Goal: Transaction & Acquisition: Purchase product/service

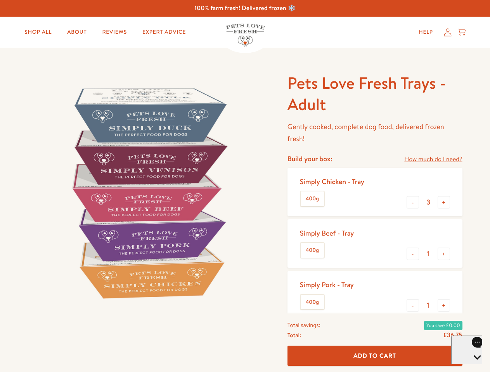
click at [245, 186] on img at bounding box center [148, 193] width 241 height 241
click at [433, 159] on link "How much do I need?" at bounding box center [433, 159] width 58 height 10
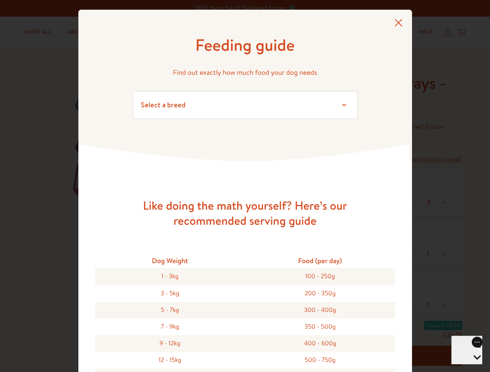
click at [413, 202] on div "Feeding guide Find out exactly how much food your dog needs Select a breed Affe…" at bounding box center [245, 186] width 490 height 372
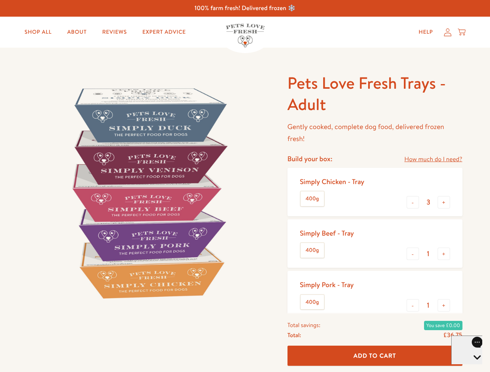
click at [444, 202] on button "+" at bounding box center [443, 202] width 12 height 12
type input "4"
click at [413, 254] on button "-" at bounding box center [412, 254] width 12 height 12
click at [444, 254] on button "+" at bounding box center [443, 254] width 12 height 12
type input "1"
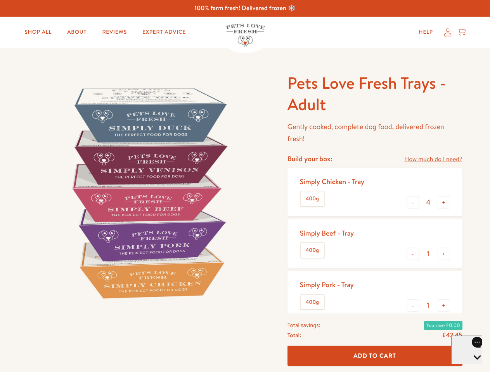
click at [413, 306] on button "-" at bounding box center [412, 305] width 12 height 12
click at [444, 306] on button "+" at bounding box center [443, 305] width 12 height 12
type input "1"
click at [375, 356] on span "Add To Cart" at bounding box center [374, 356] width 43 height 8
click at [473, 367] on icon "Open gorgias live chat" at bounding box center [476, 370] width 7 height 7
